Goal: Obtain resource: Download file/media

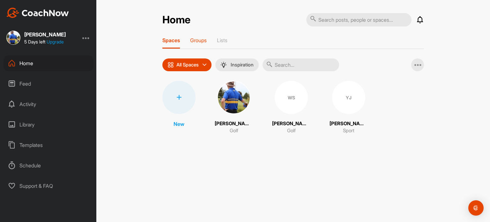
click at [196, 40] on p "Groups" at bounding box center [198, 40] width 17 height 6
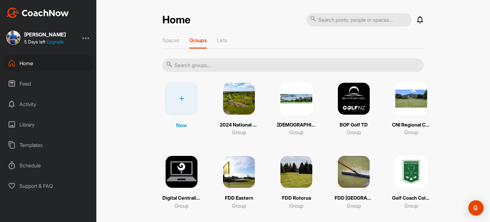
scroll to position [96, 0]
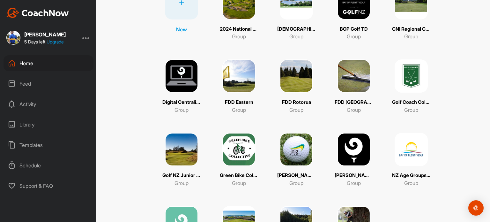
click at [418, 145] on img at bounding box center [411, 149] width 33 height 33
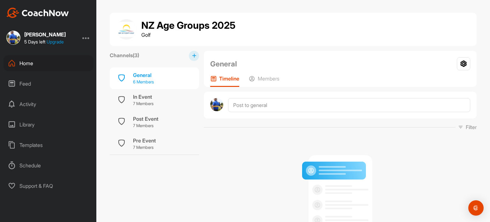
click at [144, 74] on div "General" at bounding box center [143, 75] width 21 height 8
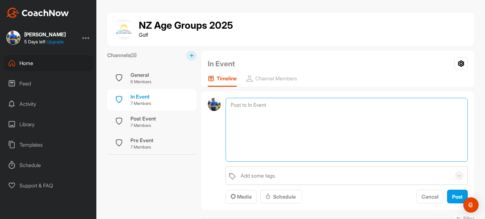
click at [239, 102] on textarea at bounding box center [347, 130] width 242 height 64
click at [238, 103] on textarea at bounding box center [347, 130] width 242 height 64
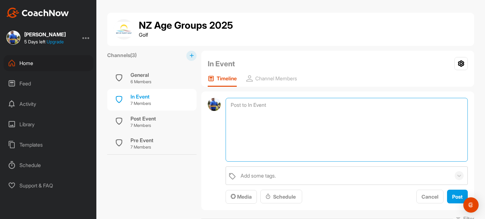
click at [238, 103] on textarea at bounding box center [347, 130] width 242 height 64
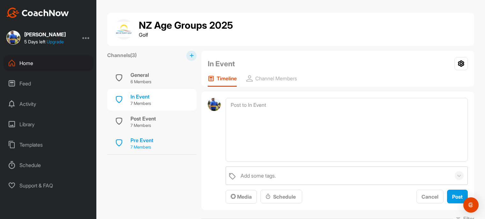
click at [143, 139] on div "Pre Event" at bounding box center [141, 141] width 23 height 8
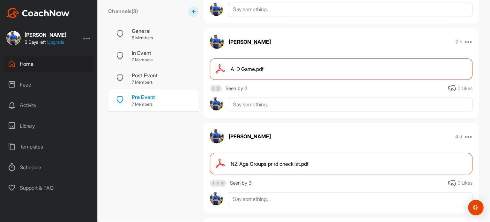
scroll to position [319, 0]
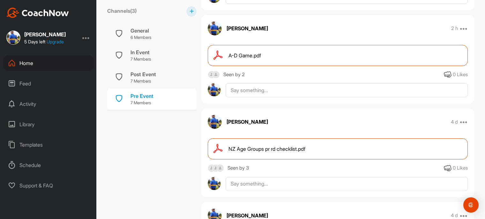
click at [247, 143] on div "NZ Age Groups pr rd checklist.pdf" at bounding box center [338, 148] width 260 height 21
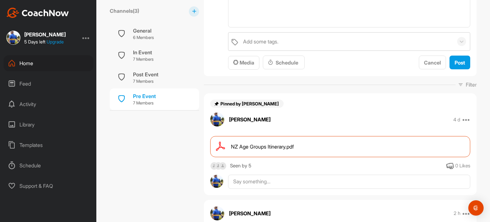
scroll to position [0, 0]
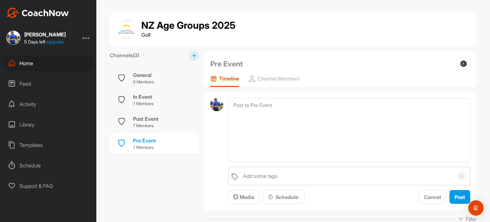
click at [25, 63] on div "Home" at bounding box center [49, 63] width 90 height 16
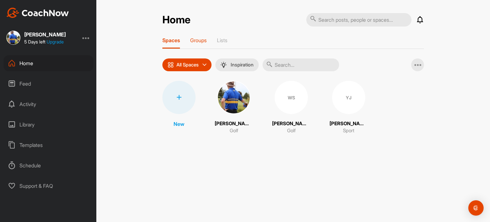
click at [206, 43] on p "Groups" at bounding box center [198, 40] width 17 height 6
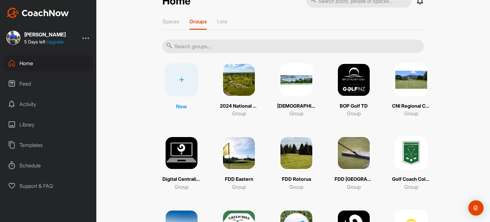
scroll to position [38, 0]
